Goal: Task Accomplishment & Management: Manage account settings

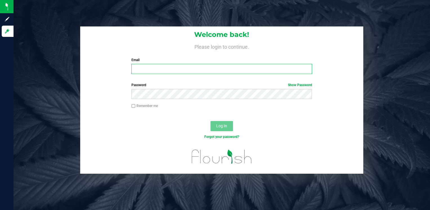
click at [138, 66] on input "Email" at bounding box center [222, 69] width 181 height 10
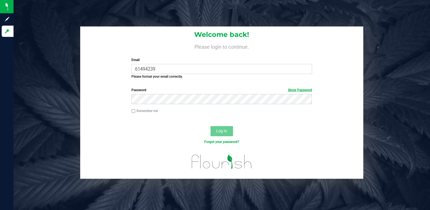
click at [299, 90] on link "Show Password" at bounding box center [300, 90] width 24 height 4
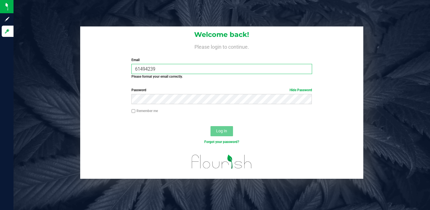
click at [164, 66] on input "61494239" at bounding box center [222, 69] width 181 height 10
type input "6"
type input "s"
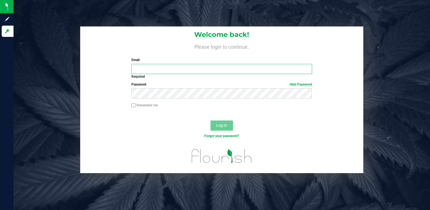
click at [147, 65] on input "Email" at bounding box center [222, 69] width 181 height 10
click at [152, 64] on input "Email" at bounding box center [222, 69] width 181 height 10
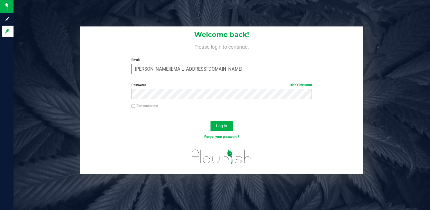
type input "[PERSON_NAME][EMAIL_ADDRESS][DOMAIN_NAME]"
click at [211, 121] on button "Log In" at bounding box center [222, 126] width 23 height 10
